Goal: Task Accomplishment & Management: Manage account settings

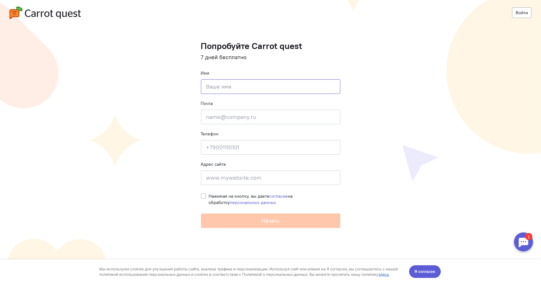
click at [233, 86] on input at bounding box center [270, 87] width 139 height 15
type input "Арслан"
type input "фюшиф"
type input "ф"
type input "[EMAIL_ADDRESS][DOMAIN_NAME]"
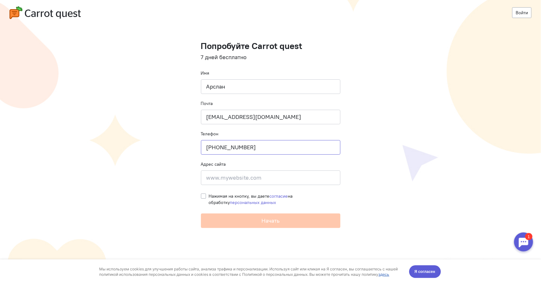
type input "+79273001263"
click at [234, 171] on input at bounding box center [270, 178] width 139 height 15
type input "[DOMAIN_NAME]"
click at [211, 196] on span "Нажимая на кнопку, вы даете согласие на обработку персональных данных" at bounding box center [251, 200] width 84 height 12
click at [206, 196] on input "Нажимая на кнопку, вы даете согласие на обработку персональных данных" at bounding box center [203, 196] width 5 height 6
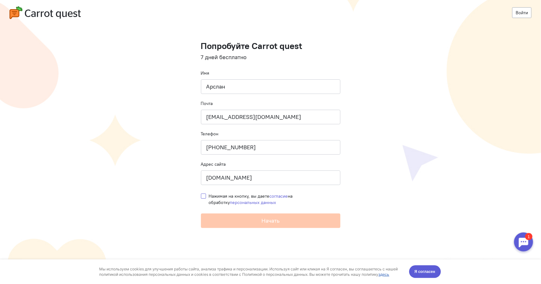
checkbox input "true"
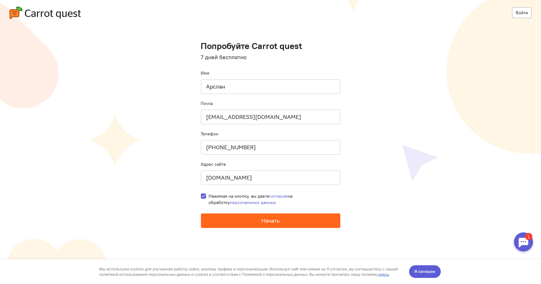
click at [238, 219] on button "Начать" at bounding box center [270, 221] width 139 height 15
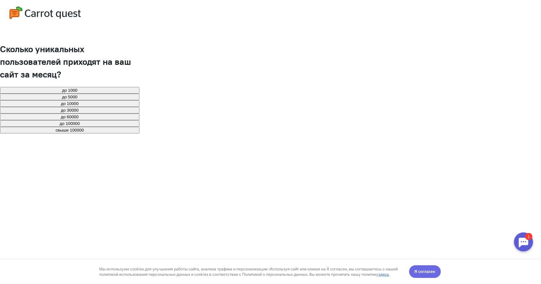
click at [428, 272] on span "Я согласен" at bounding box center [424, 272] width 21 height 6
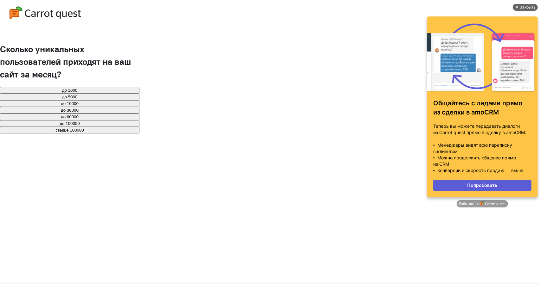
click at [521, 4] on div "Закрыть" at bounding box center [527, 7] width 16 height 7
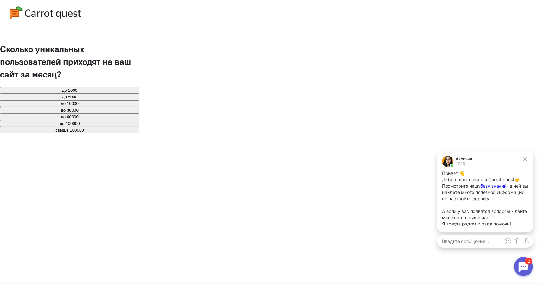
click at [139, 114] on button "до 30000" at bounding box center [69, 110] width 139 height 7
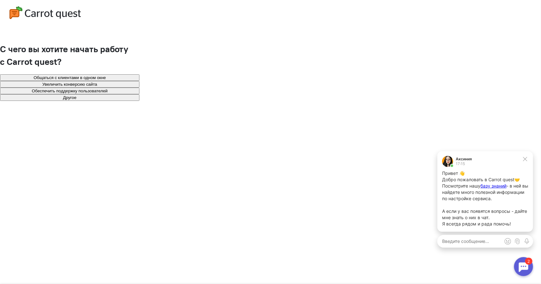
click at [139, 80] on button "Общаться с клиентами в одном окне" at bounding box center [69, 77] width 139 height 7
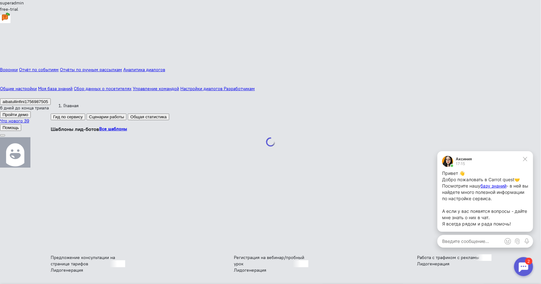
scroll to position [95, 0]
click at [491, 185] on span "базу знаний" at bounding box center [493, 185] width 26 height 5
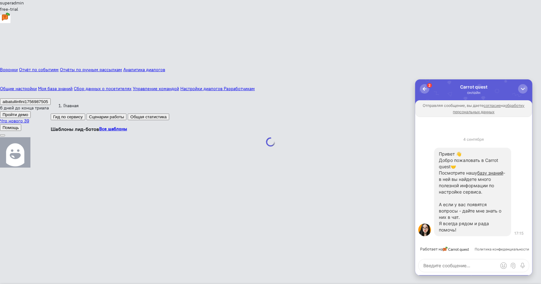
scroll to position [0, 0]
click at [520, 88] on div "button" at bounding box center [522, 89] width 6 height 6
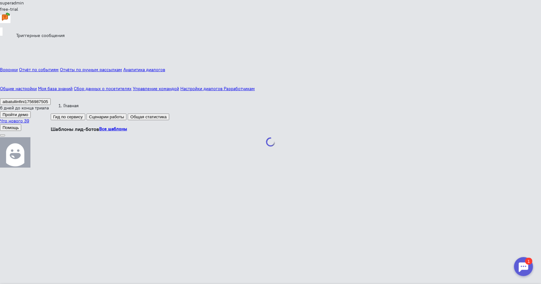
click at [1, 34] on icon at bounding box center [1, 32] width 0 height 6
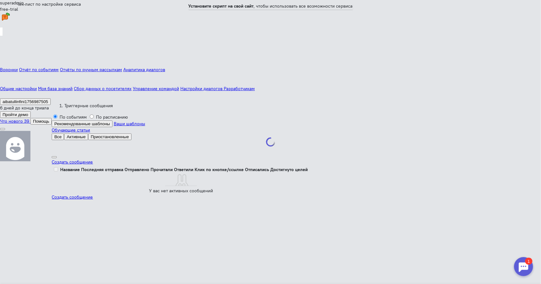
click at [1, 47] on icon at bounding box center [1, 44] width 0 height 6
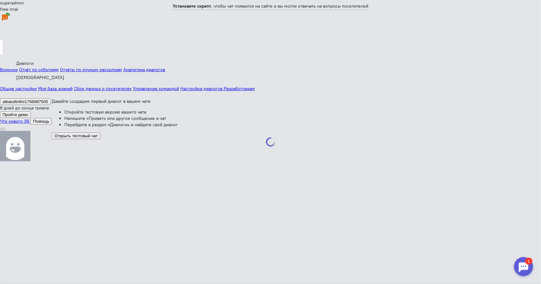
click at [1, 54] on icon at bounding box center [1, 51] width 0 height 6
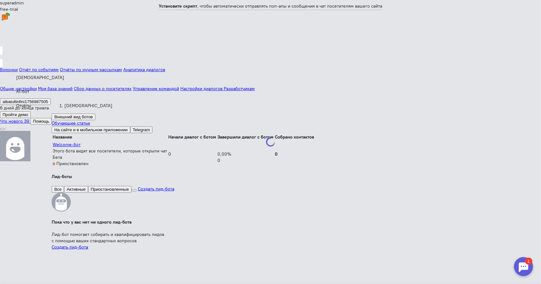
click at [1, 66] on icon at bounding box center [1, 63] width 0 height 6
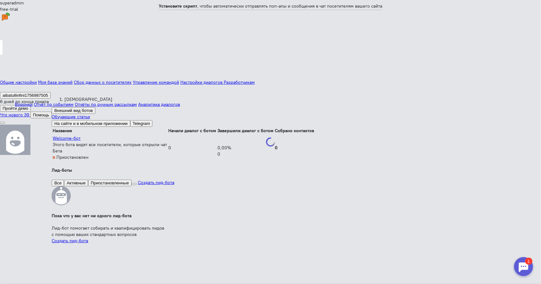
click at [1, 47] on icon at bounding box center [1, 44] width 0 height 6
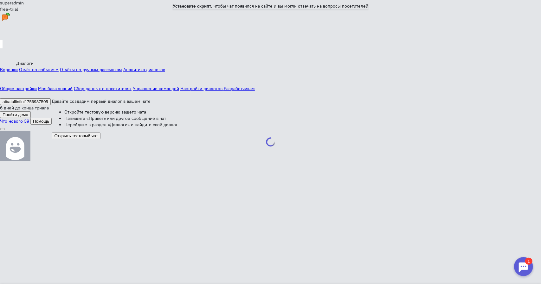
click at [80, 133] on button "Открыть тестовый чат" at bounding box center [76, 136] width 48 height 7
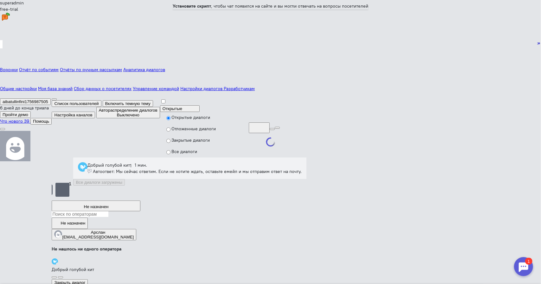
click at [1, 85] on icon at bounding box center [1, 83] width 0 height 6
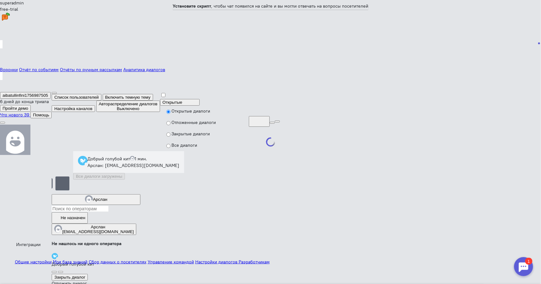
click at [1, 79] on icon at bounding box center [1, 76] width 0 height 6
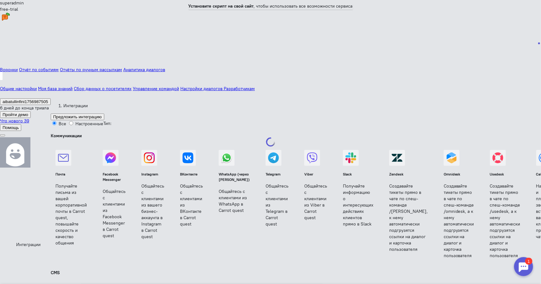
click at [245, 9] on strong "Установите скрипт на свой сайт" at bounding box center [220, 6] width 65 height 6
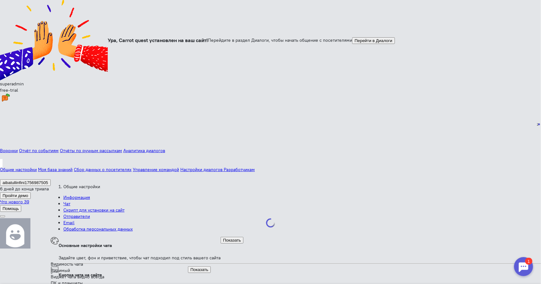
click at [439, 81] on div "Ура, Carrot quest установлен на ваш сайт! Перейдите в раздел Диалоги, чтобы нач…" at bounding box center [270, 40] width 541 height 81
click at [352, 44] on button "Перейти в Диалоги" at bounding box center [373, 40] width 43 height 7
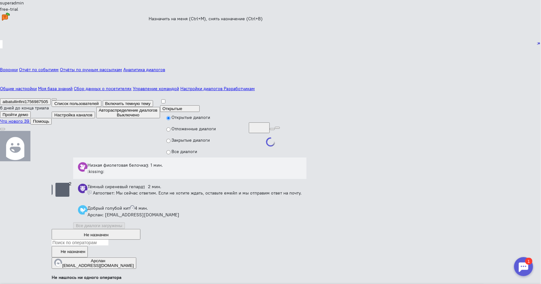
click at [109, 233] on div "Не назначен" at bounding box center [96, 235] width 25 height 5
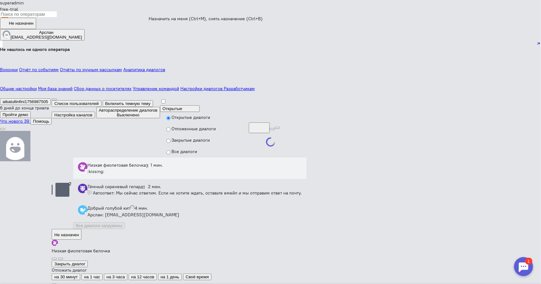
click at [82, 40] on div "[EMAIL_ADDRESS][DOMAIN_NAME]" at bounding box center [46, 37] width 72 height 5
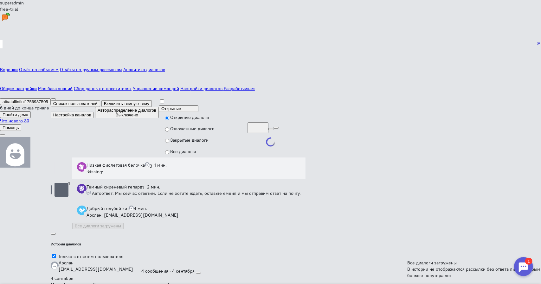
click at [56, 233] on button "button" at bounding box center [53, 234] width 5 height 2
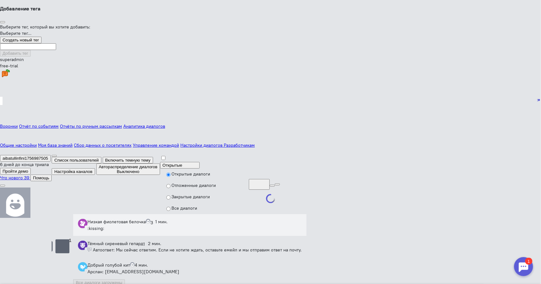
click at [246, 50] on div "Выберите тег, который вы хотите добавить: Выберите тег… Создать новый тег" at bounding box center [270, 37] width 541 height 26
click at [31, 36] on span "Выберите тег…" at bounding box center [15, 33] width 31 height 6
type input "проблема"
click at [41, 44] on button "Создать новый тег" at bounding box center [20, 40] width 41 height 7
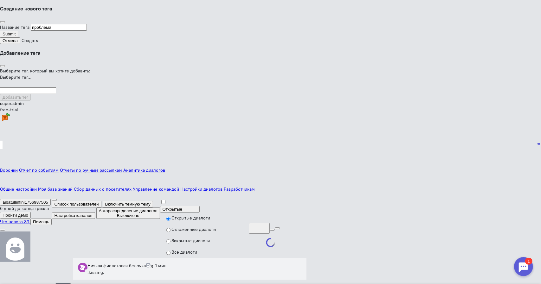
type input "проблема"
click at [38, 43] on label "Создать" at bounding box center [30, 41] width 16 height 6
click at [18, 37] on input "Создать" at bounding box center [9, 34] width 18 height 7
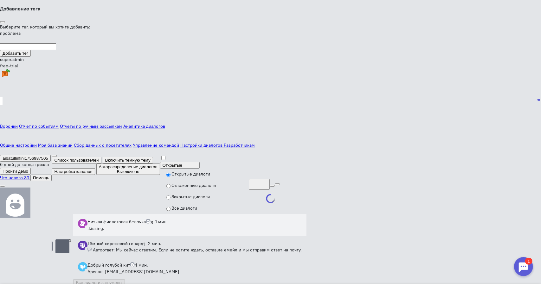
click at [5, 23] on button at bounding box center [2, 22] width 5 height 2
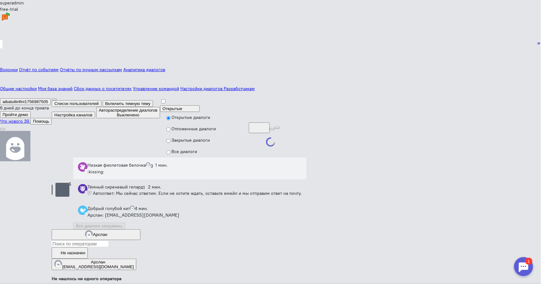
click at [107, 232] on div "Арслан" at bounding box center [100, 234] width 15 height 5
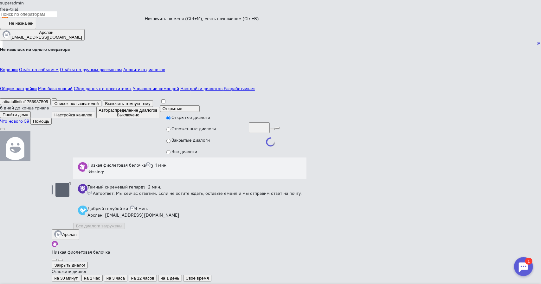
click at [92, 158] on div "Низкая фиолетовая белочка 3 1 мин. :kissing: Тёмный сиреневый гепард 1 2 мин. А…" at bounding box center [189, 194] width 233 height 72
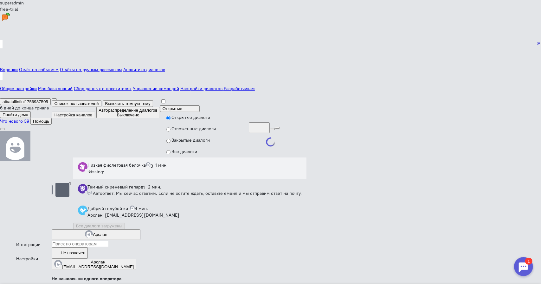
click at [3, 80] on link at bounding box center [1, 76] width 3 height 8
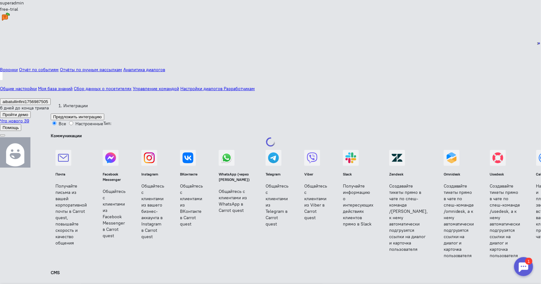
drag, startPoint x: 258, startPoint y: 207, endPoint x: 219, endPoint y: 37, distance: 174.7
drag, startPoint x: 225, startPoint y: 46, endPoint x: 242, endPoint y: 251, distance: 205.6
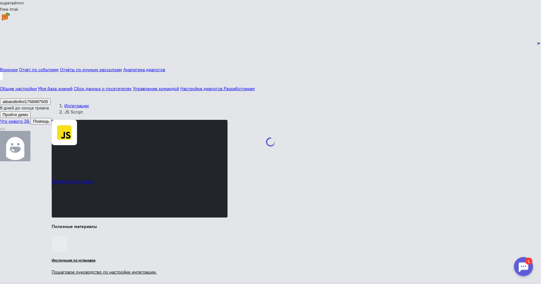
click at [65, 103] on link "Интеграции" at bounding box center [76, 106] width 24 height 6
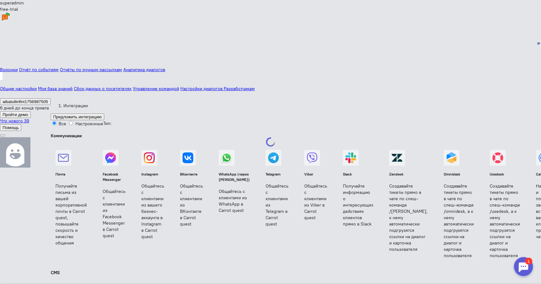
drag, startPoint x: 207, startPoint y: 200, endPoint x: 179, endPoint y: 46, distance: 157.5
click at [19, 125] on span "Помощь" at bounding box center [11, 127] width 16 height 5
click at [44, 137] on span "Документация по API" at bounding box center [22, 140] width 44 height 6
click at [1, 85] on icon at bounding box center [1, 83] width 0 height 6
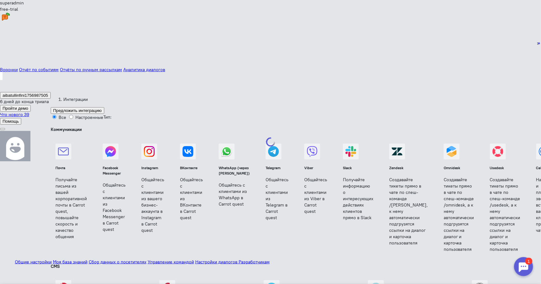
click at [51, 259] on link "Общие настройки" at bounding box center [33, 262] width 37 height 6
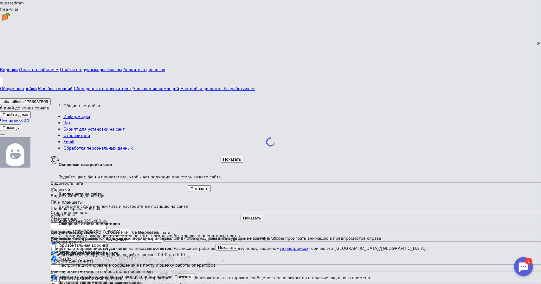
click at [70, 120] on link "Чат" at bounding box center [66, 123] width 7 height 6
click at [109, 162] on h4 "Основные настройки чата" at bounding box center [140, 165] width 162 height 6
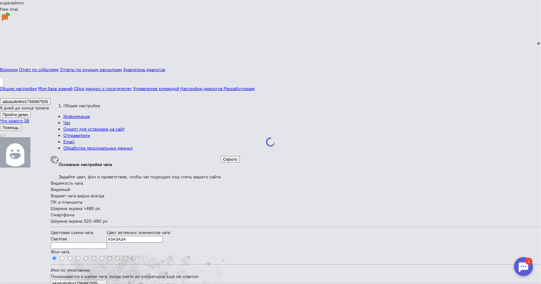
scroll to position [32, 0]
click at [141, 236] on input "#3A3A3A" at bounding box center [135, 239] width 56 height 7
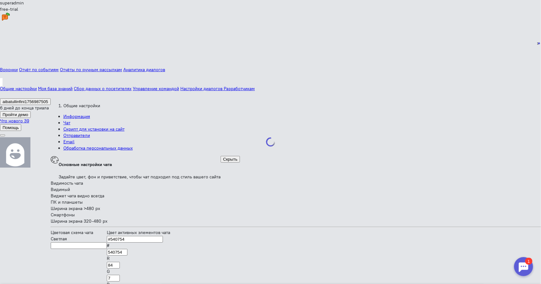
drag, startPoint x: 168, startPoint y: 112, endPoint x: 192, endPoint y: 121, distance: 25.4
click at [170, 243] on div at bounding box center [138, 243] width 63 height 0
drag, startPoint x: 203, startPoint y: 126, endPoint x: 208, endPoint y: 128, distance: 5.0
type input "#D0FF00"
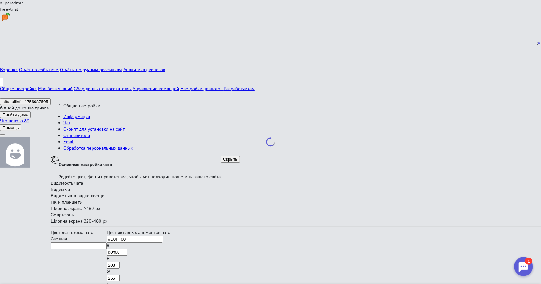
drag, startPoint x: 186, startPoint y: 117, endPoint x: 200, endPoint y: 77, distance: 42.4
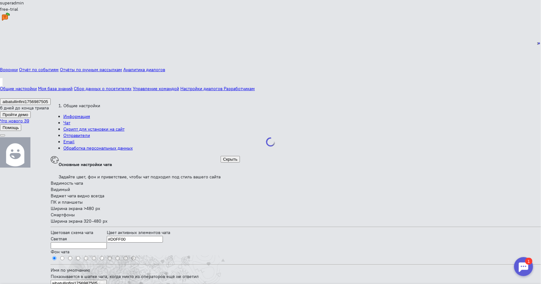
click at [67, 236] on span "Светлая" at bounding box center [59, 239] width 16 height 6
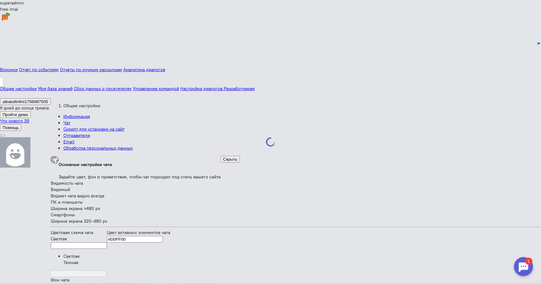
click at [67, 236] on span "Светлая" at bounding box center [59, 239] width 16 height 6
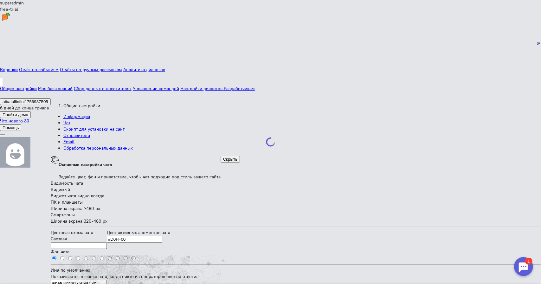
click at [67, 256] on span at bounding box center [67, 259] width 0 height 6
click at [64, 257] on input "radio" at bounding box center [62, 259] width 4 height 4
click at [74, 256] on span at bounding box center [74, 259] width 0 height 6
click at [72, 257] on input "radio" at bounding box center [70, 259] width 4 height 4
click at [59, 256] on span at bounding box center [59, 259] width 0 height 6
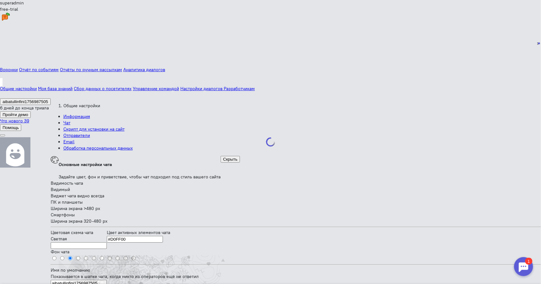
click at [53, 257] on input "radio" at bounding box center [54, 259] width 4 height 4
click at [67, 236] on span "Светлая" at bounding box center [59, 239] width 16 height 6
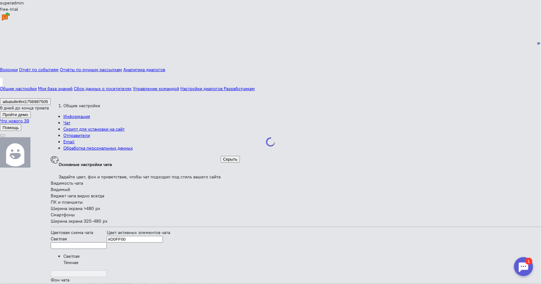
click at [74, 260] on div "Тёмная" at bounding box center [84, 263] width 43 height 6
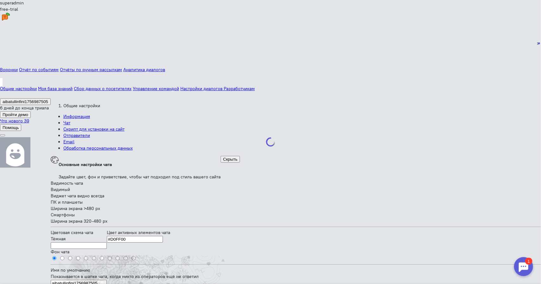
click at [66, 236] on span "Тёмная" at bounding box center [58, 239] width 15 height 6
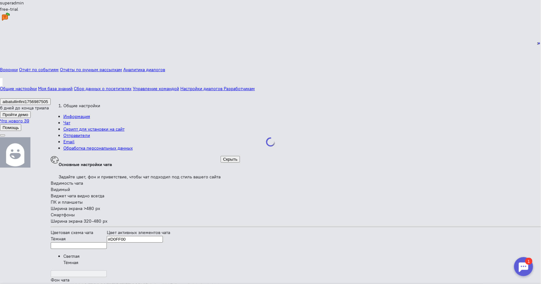
click at [81, 254] on div "Светлая" at bounding box center [84, 257] width 43 height 6
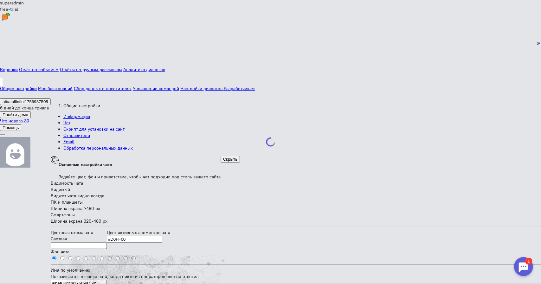
click at [92, 187] on div at bounding box center [296, 190] width 490 height 6
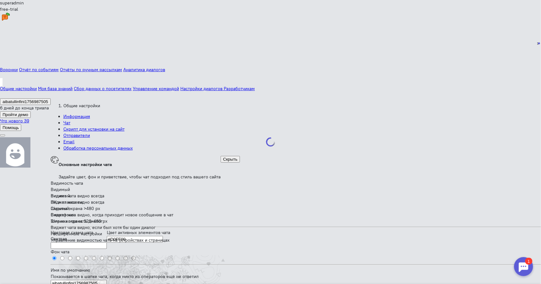
click at [89, 256] on div at bounding box center [296, 259] width 490 height 7
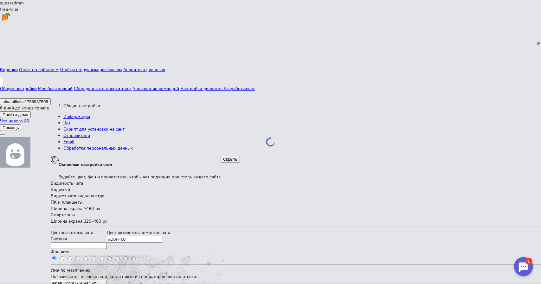
scroll to position [443, 0]
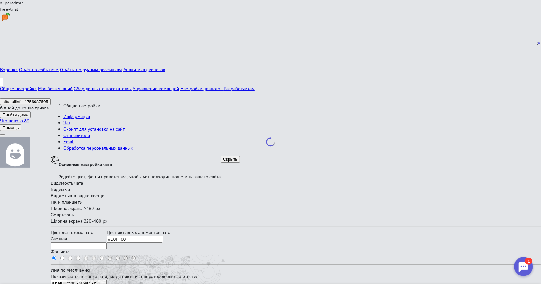
scroll to position [671, 0]
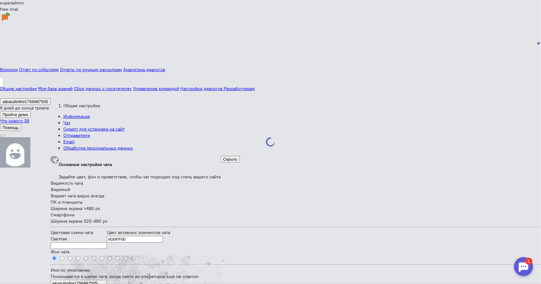
scroll to position [0, 0]
drag, startPoint x: 143, startPoint y: 236, endPoint x: 118, endPoint y: 96, distance: 142.2
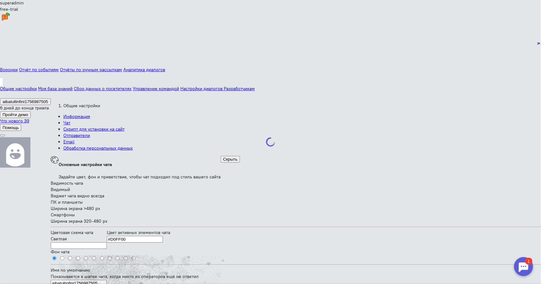
drag, startPoint x: 154, startPoint y: 229, endPoint x: 114, endPoint y: 86, distance: 147.7
click at [124, 126] on link "Скрипт для установки на сайт" at bounding box center [93, 129] width 61 height 6
click at [90, 133] on link "Отправители" at bounding box center [76, 136] width 27 height 6
click at [133, 145] on link "Обработка персональных данных" at bounding box center [97, 148] width 69 height 6
click at [74, 139] on span "Email" at bounding box center [68, 142] width 11 height 6
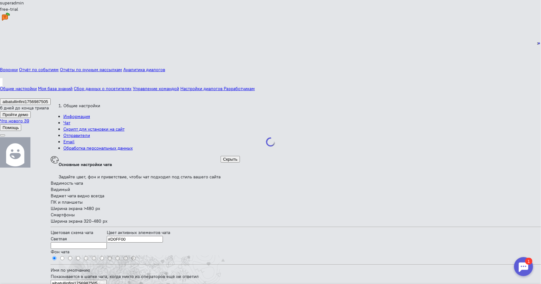
click at [63, 114] on link "Информация" at bounding box center [76, 117] width 27 height 6
click at [519, 264] on div at bounding box center [522, 266] width 19 height 19
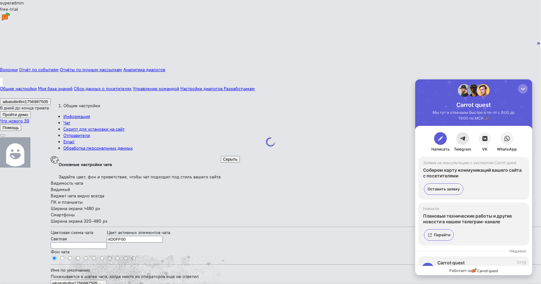
click at [463, 139] on span "button" at bounding box center [462, 138] width 6 height 6
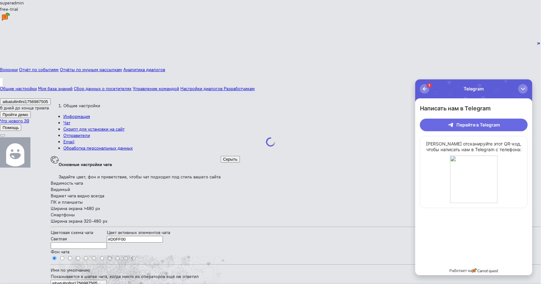
click at [468, 127] on span "Перейти в Telegram" at bounding box center [478, 125] width 44 height 6
click at [70, 120] on link "Чат" at bounding box center [66, 123] width 7 height 6
click at [522, 87] on div "button" at bounding box center [522, 89] width 6 height 6
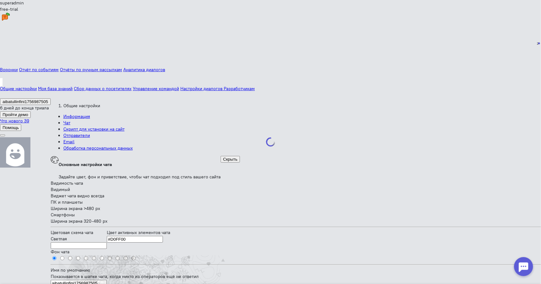
scroll to position [412, 0]
click at [5, 57] on div "2" at bounding box center [270, 43] width 541 height 60
click at [1, 47] on icon at bounding box center [1, 44] width 0 height 6
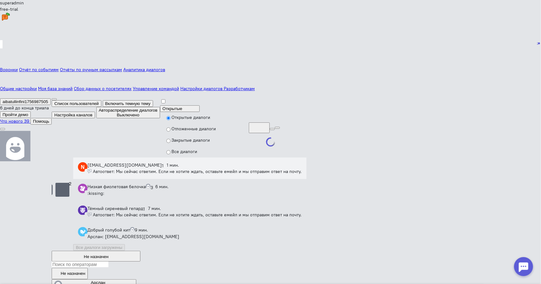
click at [1, 85] on icon at bounding box center [1, 83] width 0 height 6
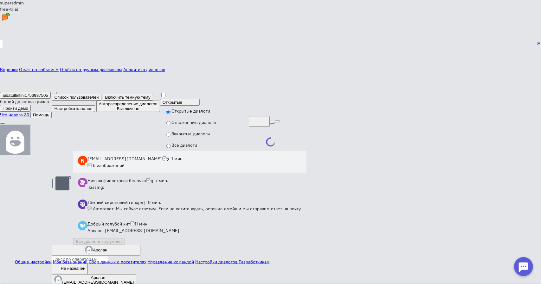
click at [239, 259] on link "Разработчикам" at bounding box center [254, 262] width 31 height 6
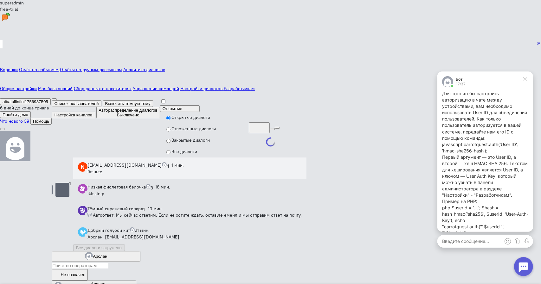
scroll to position [51, 0]
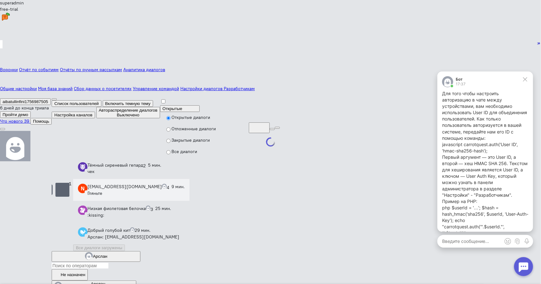
click at [456, 237] on textarea at bounding box center [485, 241] width 96 height 13
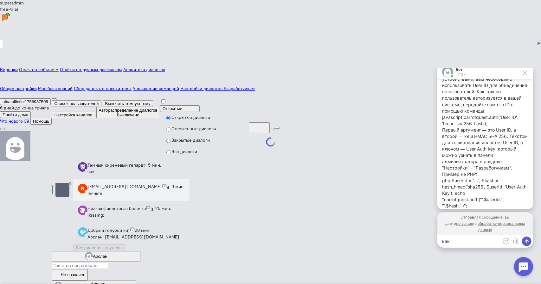
scroll to position [71, 0]
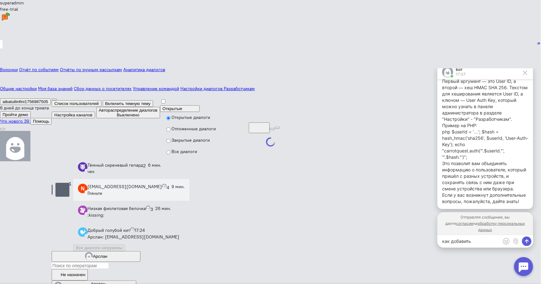
type textarea "как добавить"
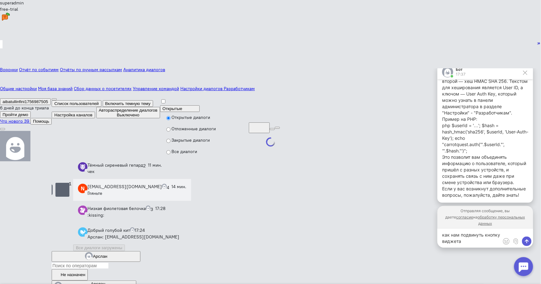
type textarea "как нам подвинуть кнопку виджета?"
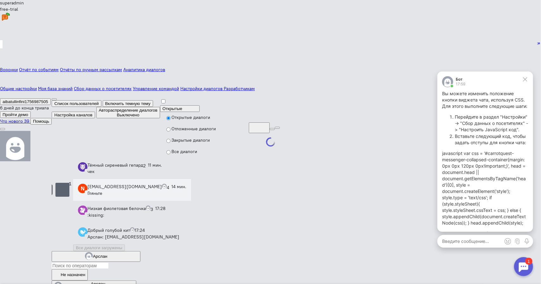
scroll to position [0, 0]
click at [270, 128] on button "button" at bounding box center [272, 129] width 5 height 2
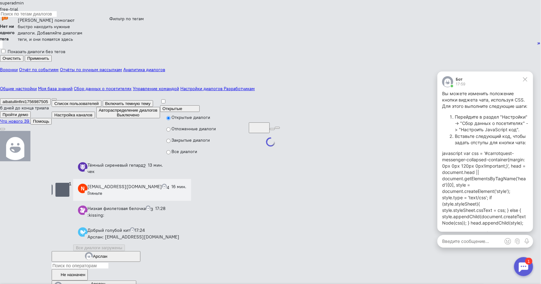
click at [275, 127] on button "button" at bounding box center [277, 128] width 5 height 2
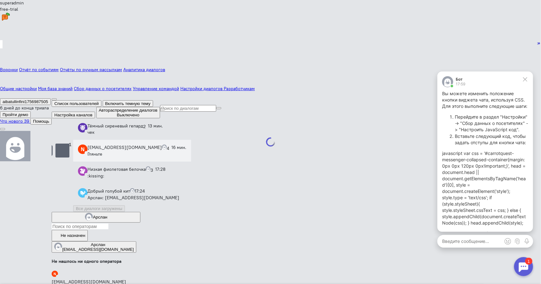
click at [52, 99] on button at bounding box center [54, 100] width 5 height 2
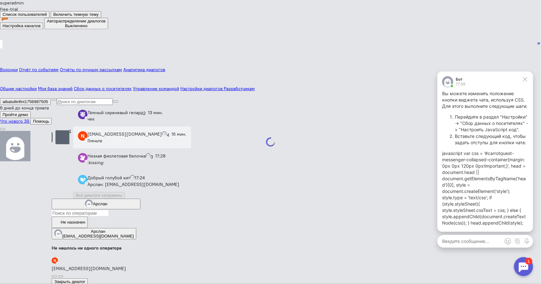
click at [41, 28] on span "Настройка каналов" at bounding box center [22, 25] width 38 height 5
